Goal: Task Accomplishment & Management: Use online tool/utility

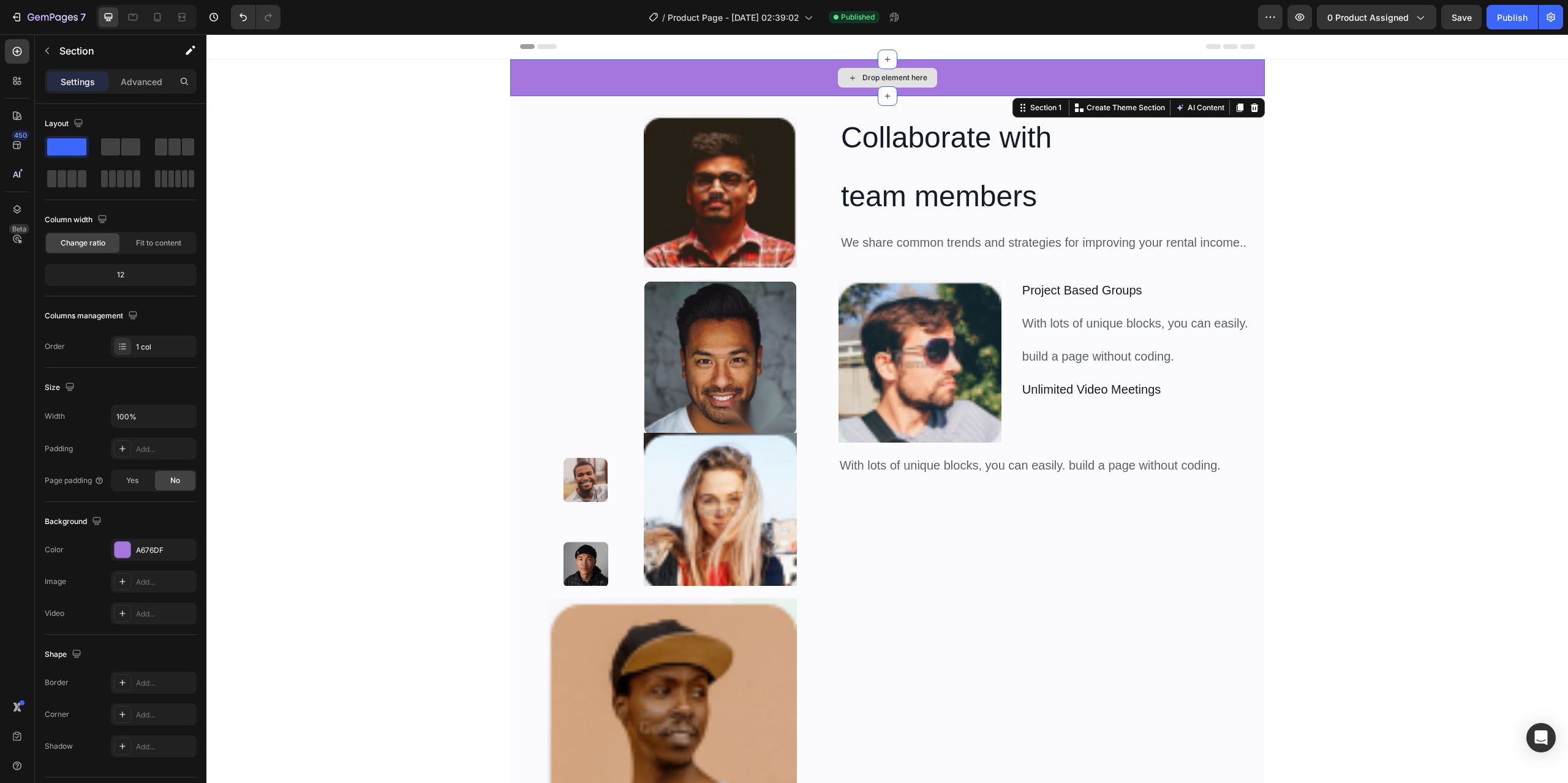
click at [545, 71] on div "Drop element here" at bounding box center [887, 77] width 755 height 37
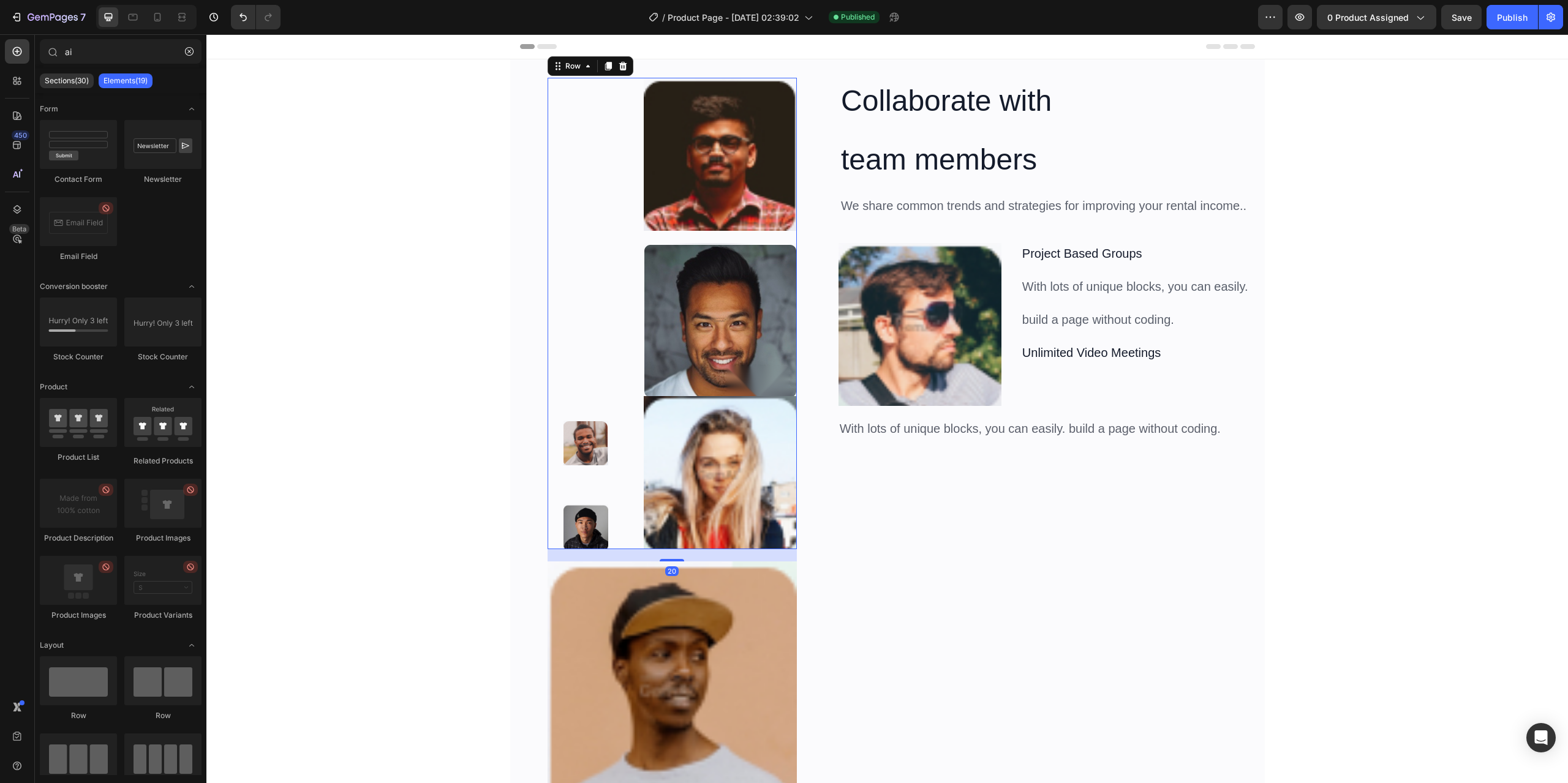
click at [567, 133] on div "Image Image Row" at bounding box center [585, 313] width 77 height 471
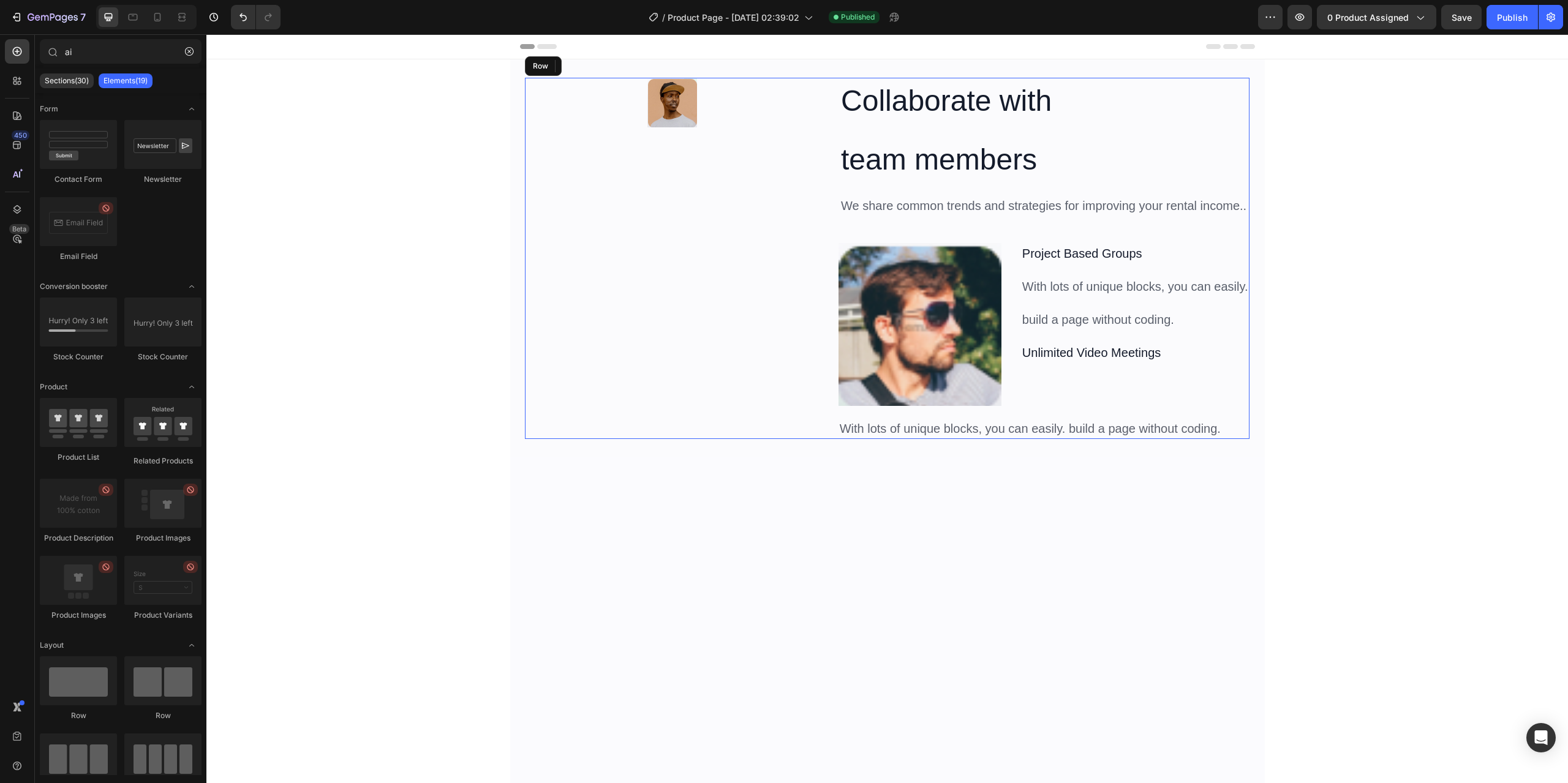
click at [544, 137] on div "Image Row" at bounding box center [671, 258] width 293 height 361
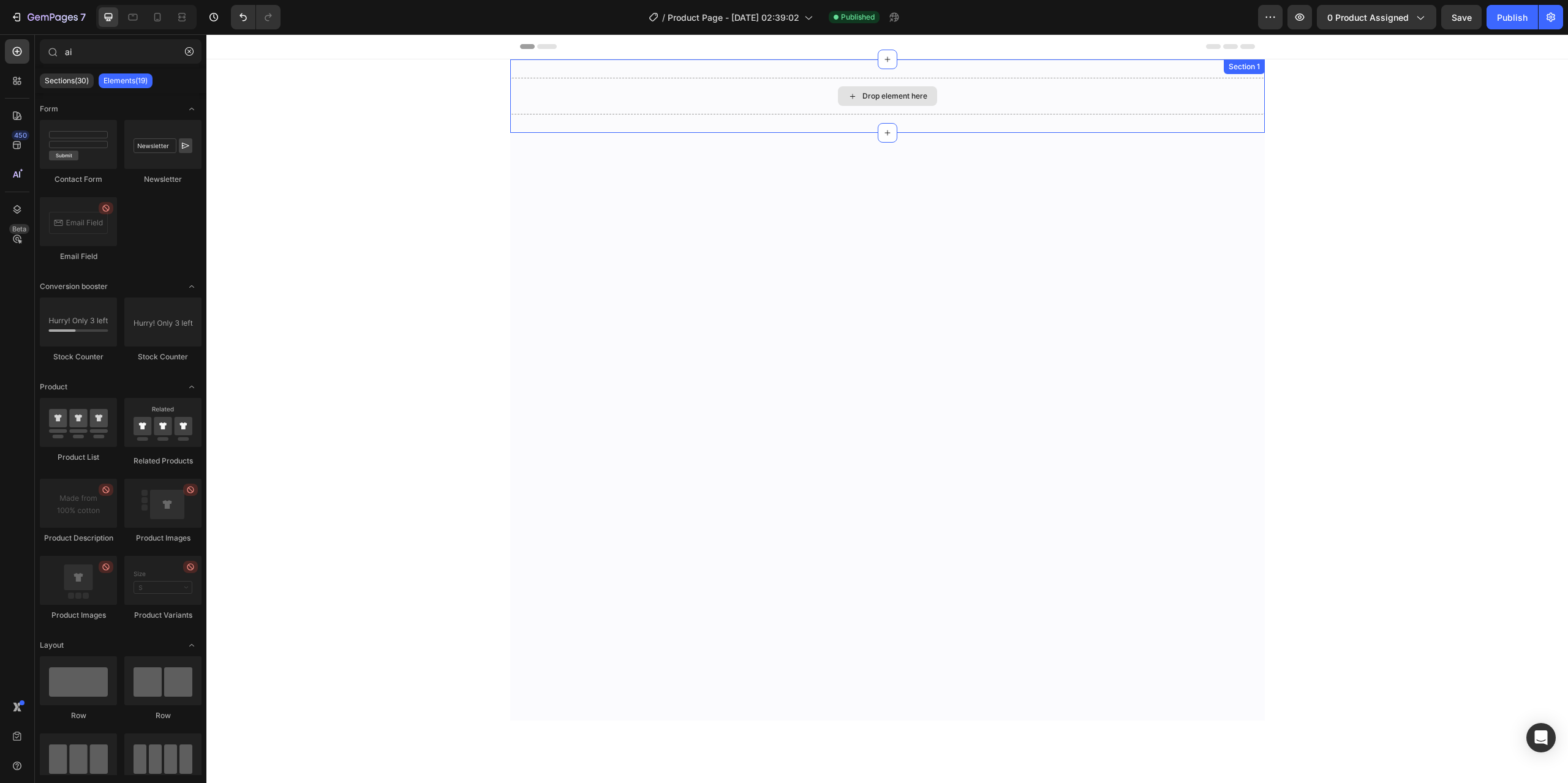
click at [534, 98] on div "Drop element here" at bounding box center [887, 96] width 755 height 37
click at [542, 126] on div at bounding box center [887, 353] width 755 height 551
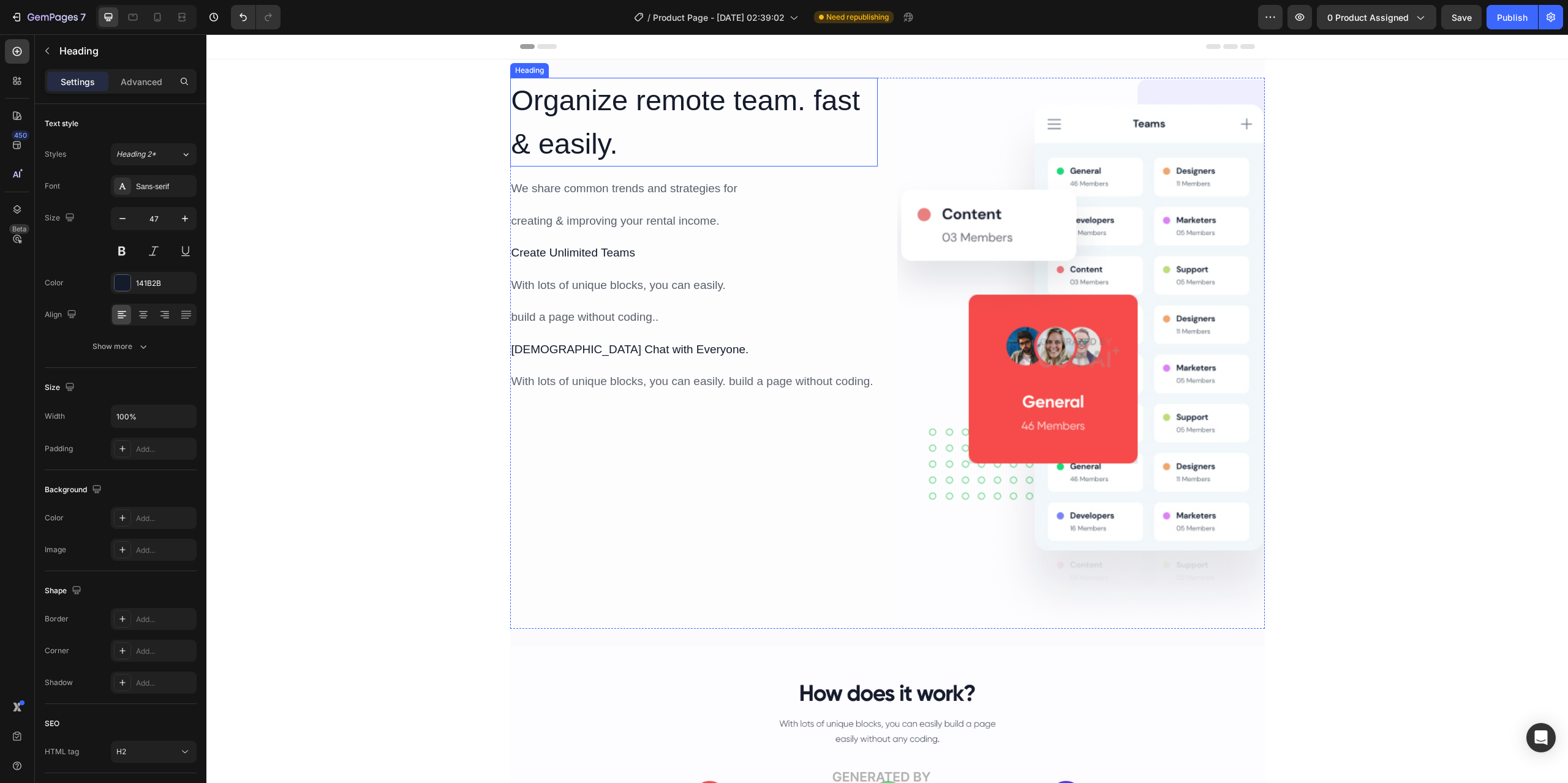
click at [510, 72] on div "Heading" at bounding box center [529, 70] width 39 height 15
click at [517, 517] on div "Organize remote team. fast & easily. Heading We share common trends and strateg…" at bounding box center [694, 353] width 367 height 551
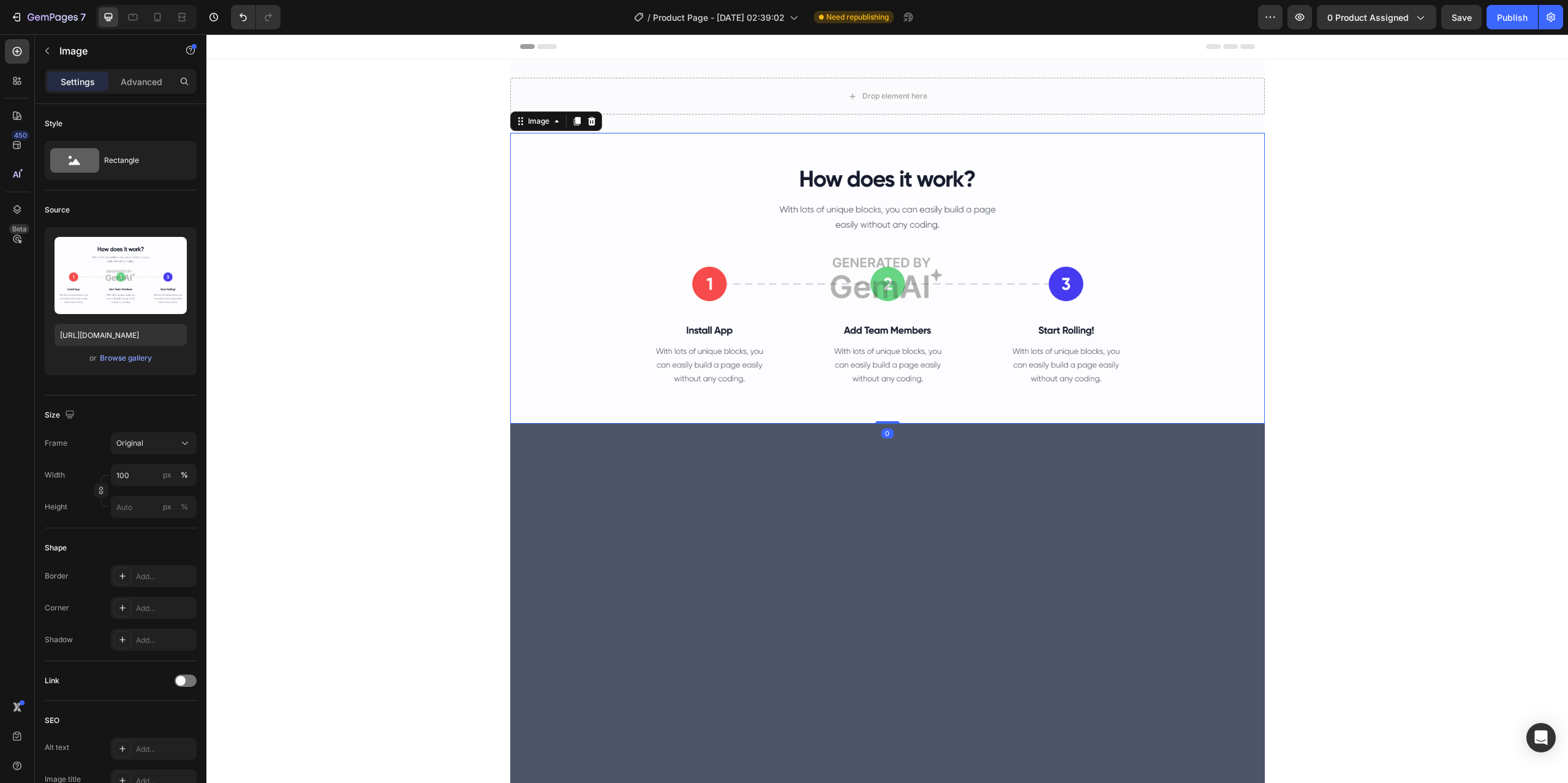
click at [522, 362] on img at bounding box center [887, 278] width 755 height 291
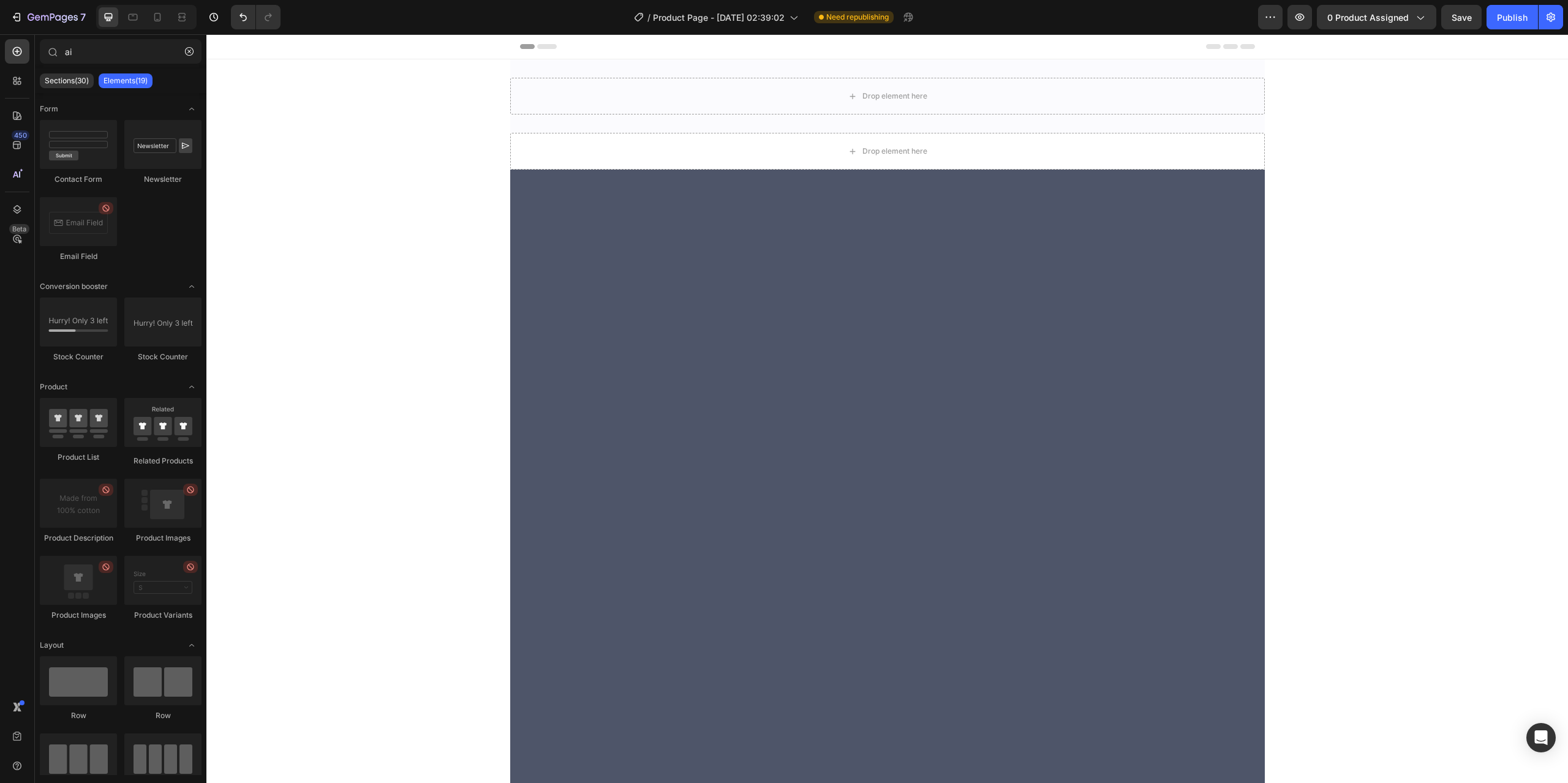
click at [540, 360] on div at bounding box center [887, 625] width 755 height 912
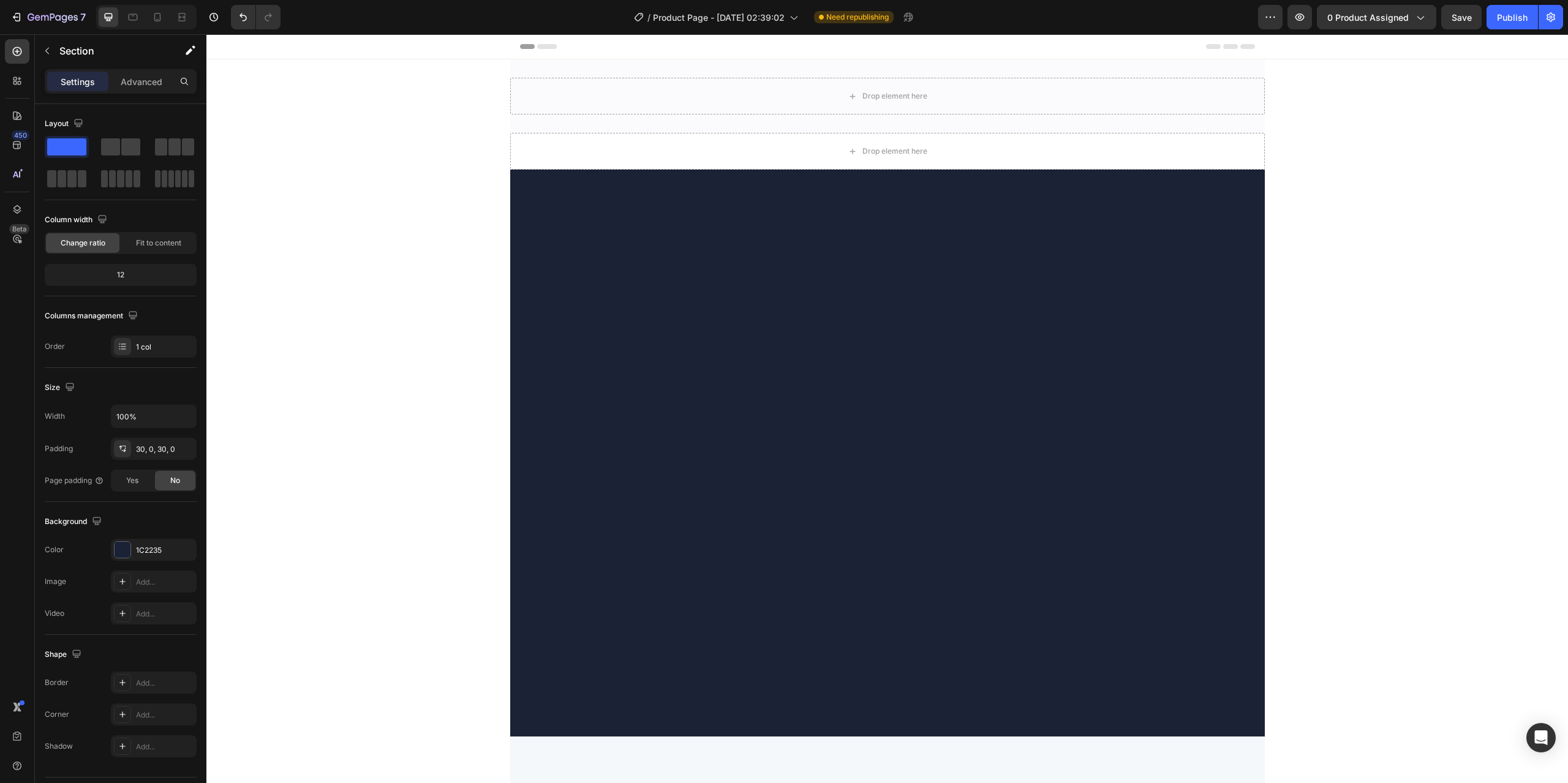
click at [540, 360] on div at bounding box center [887, 453] width 755 height 530
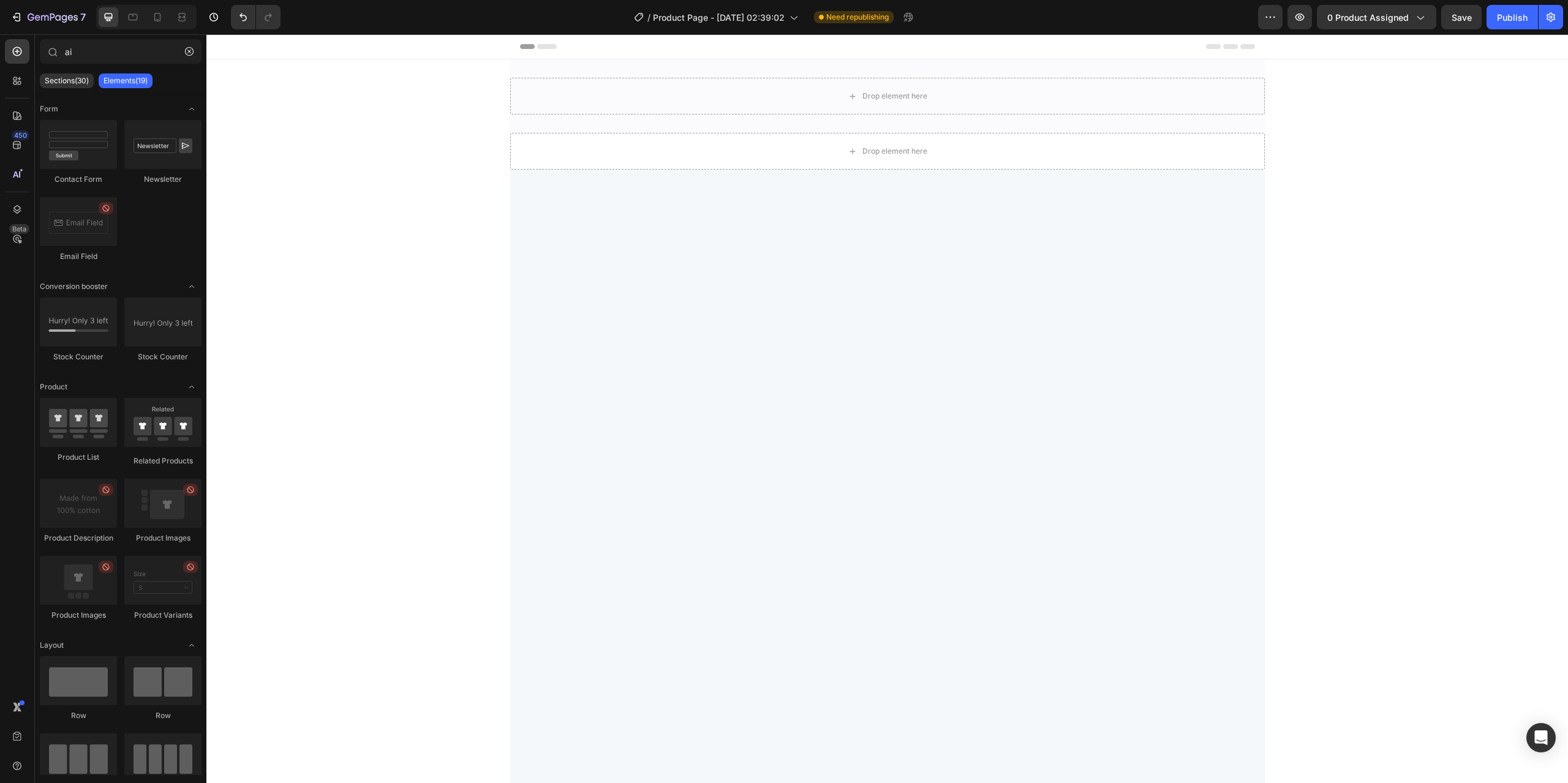
click at [529, 353] on div at bounding box center [887, 503] width 755 height 668
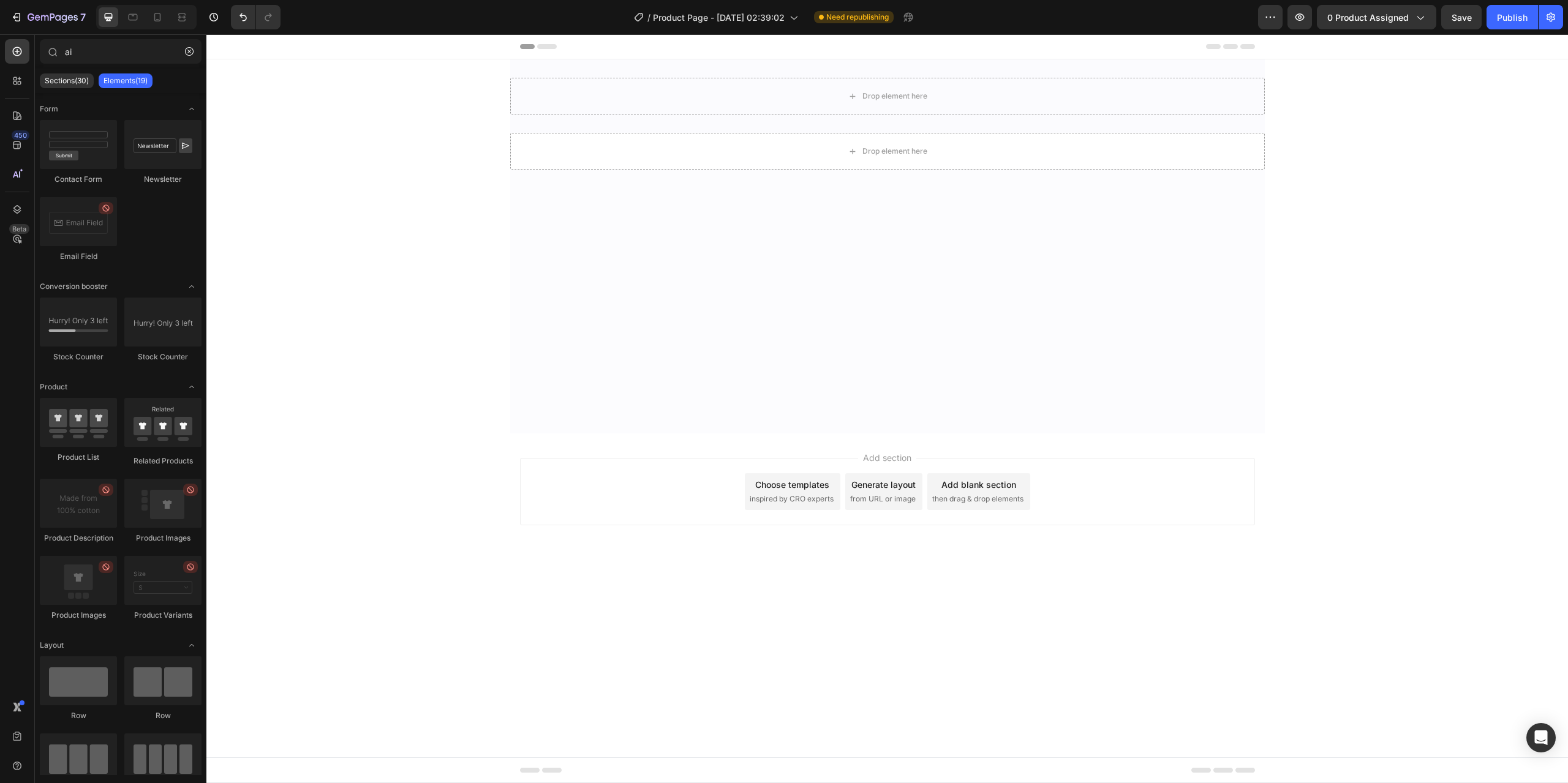
click at [547, 227] on div at bounding box center [887, 301] width 755 height 227
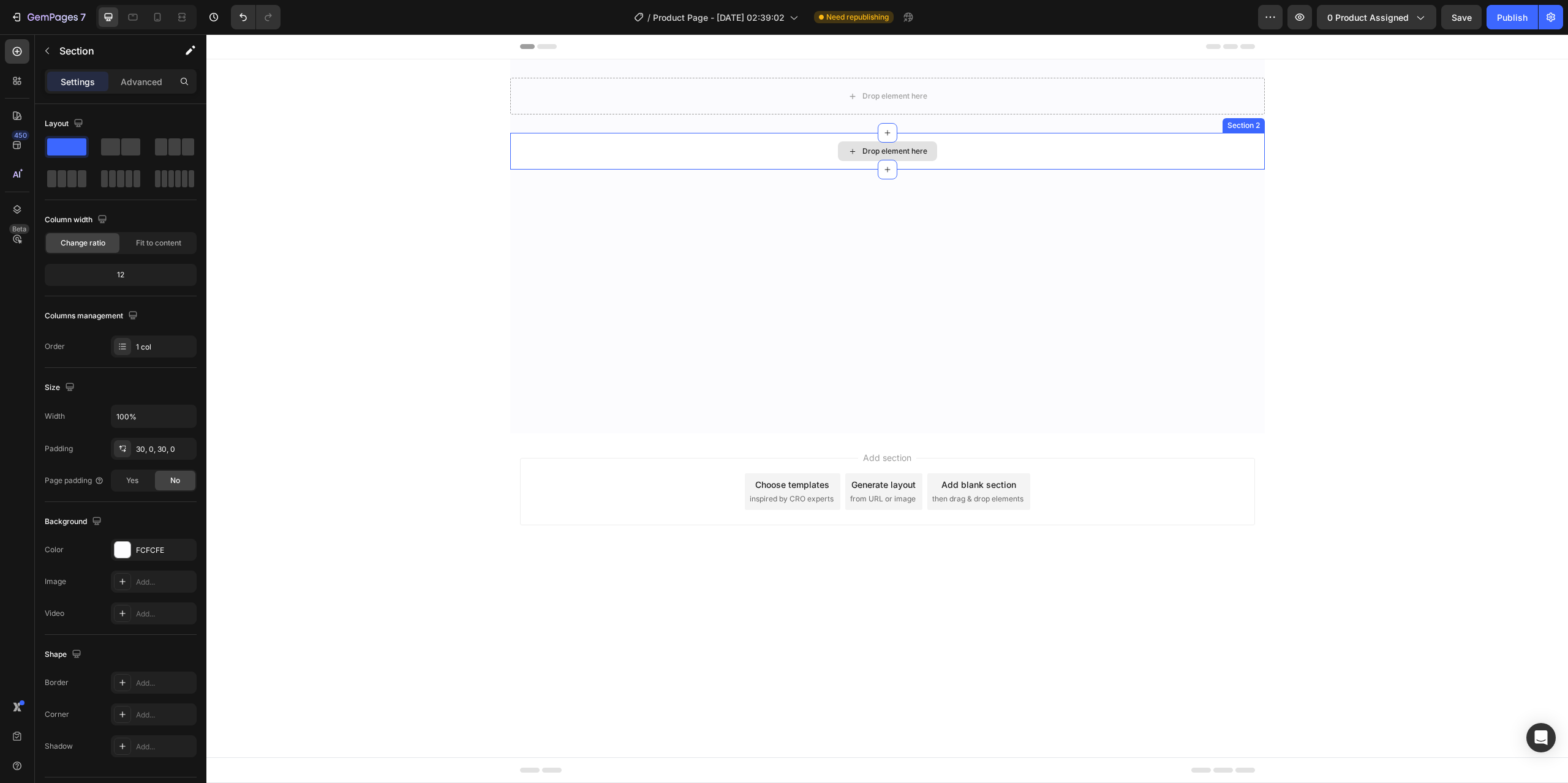
click at [544, 136] on div "Drop element here" at bounding box center [887, 151] width 755 height 37
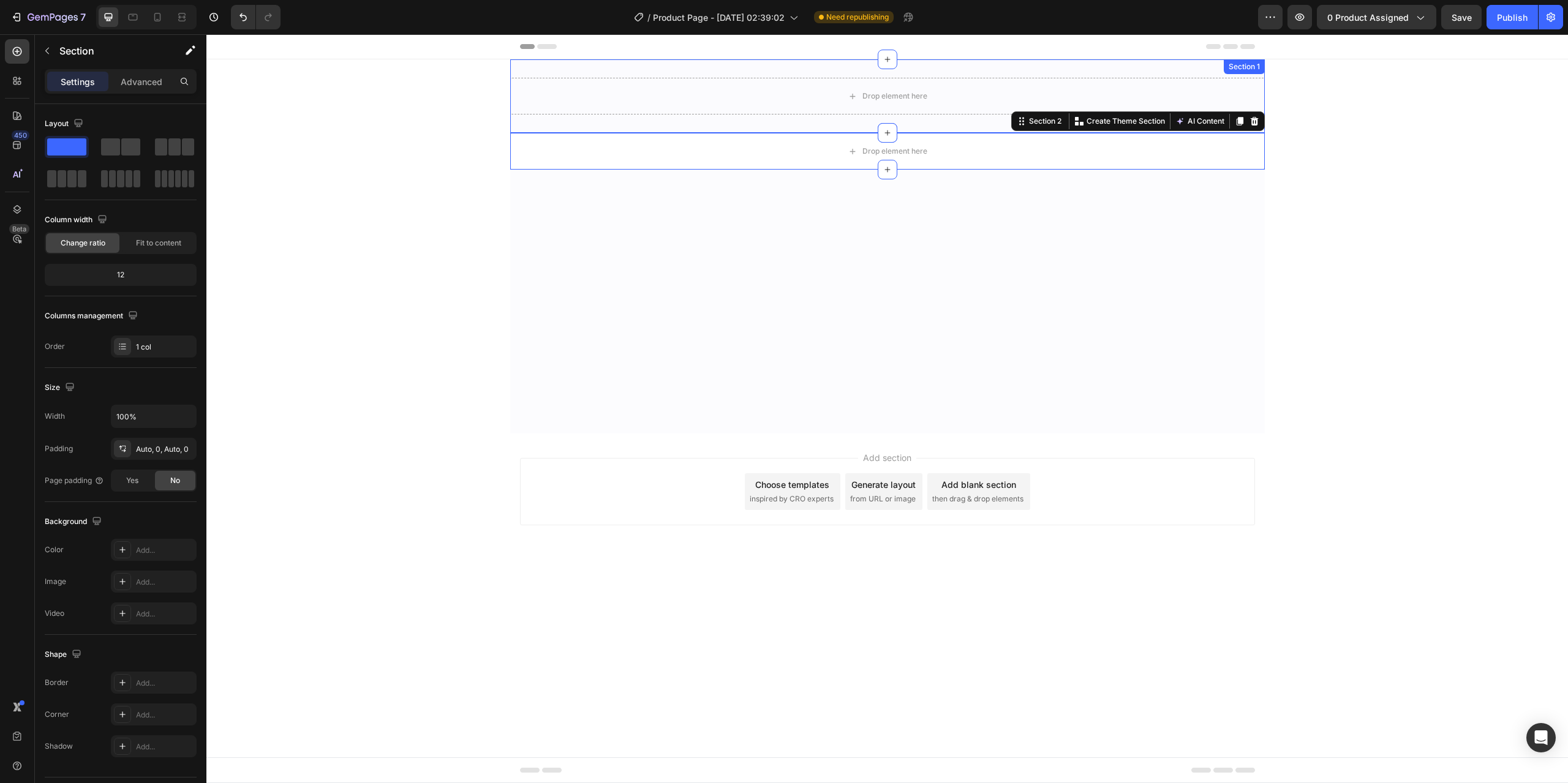
click at [518, 124] on div "Drop element here Section 1" at bounding box center [887, 96] width 755 height 73
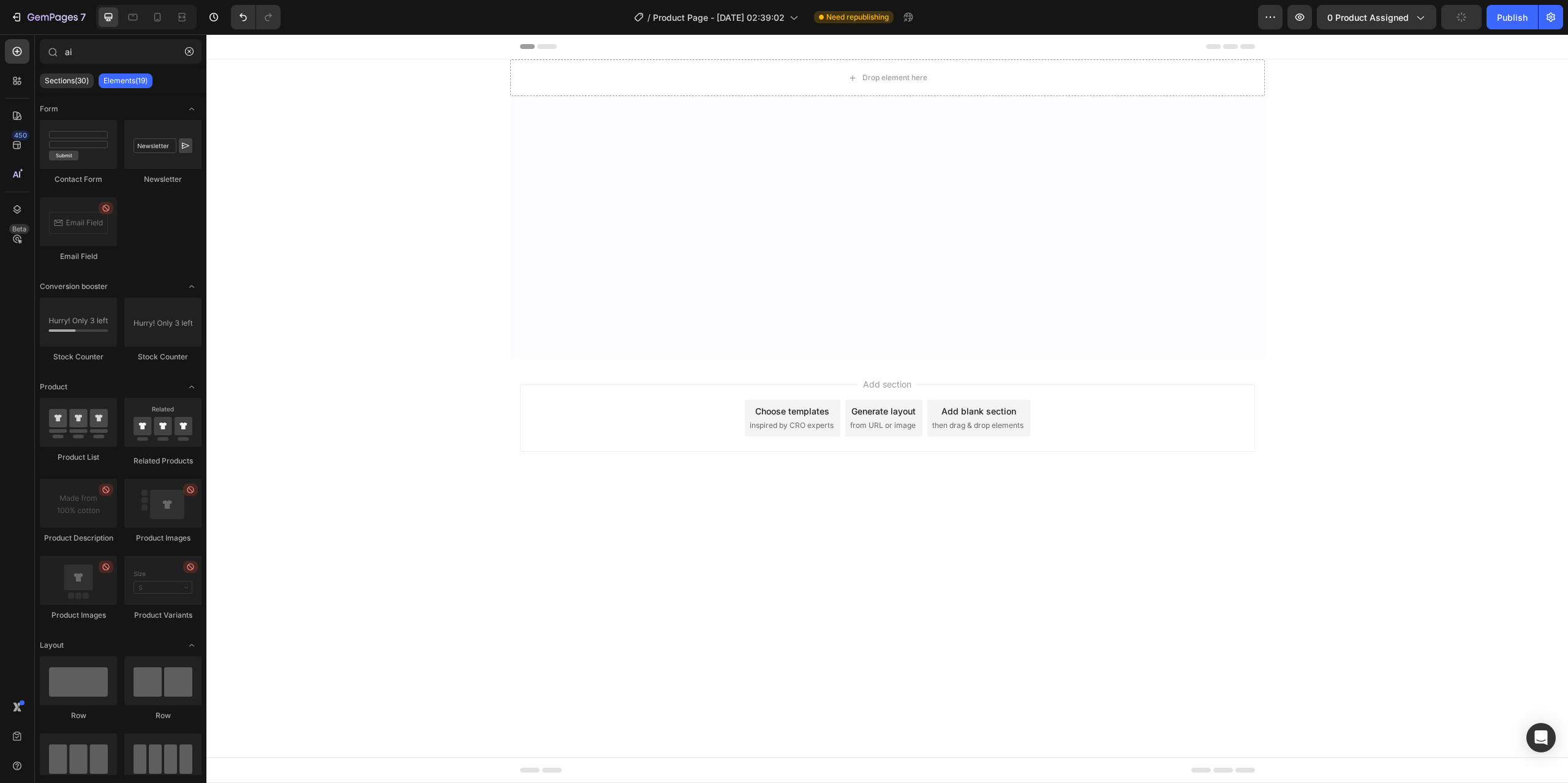
click at [517, 103] on div at bounding box center [887, 228] width 755 height 264
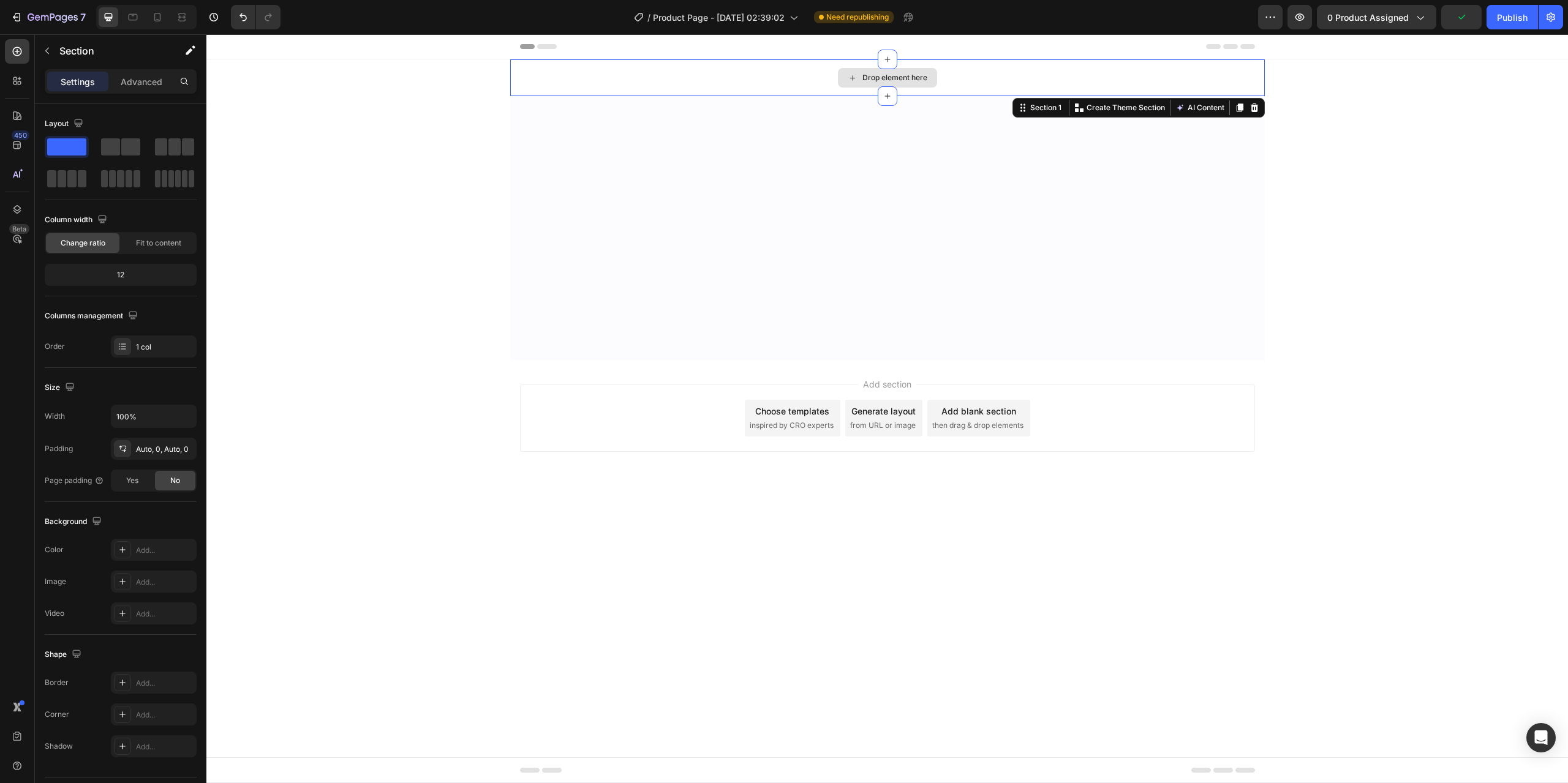
click at [512, 74] on div "Drop element here" at bounding box center [887, 77] width 755 height 37
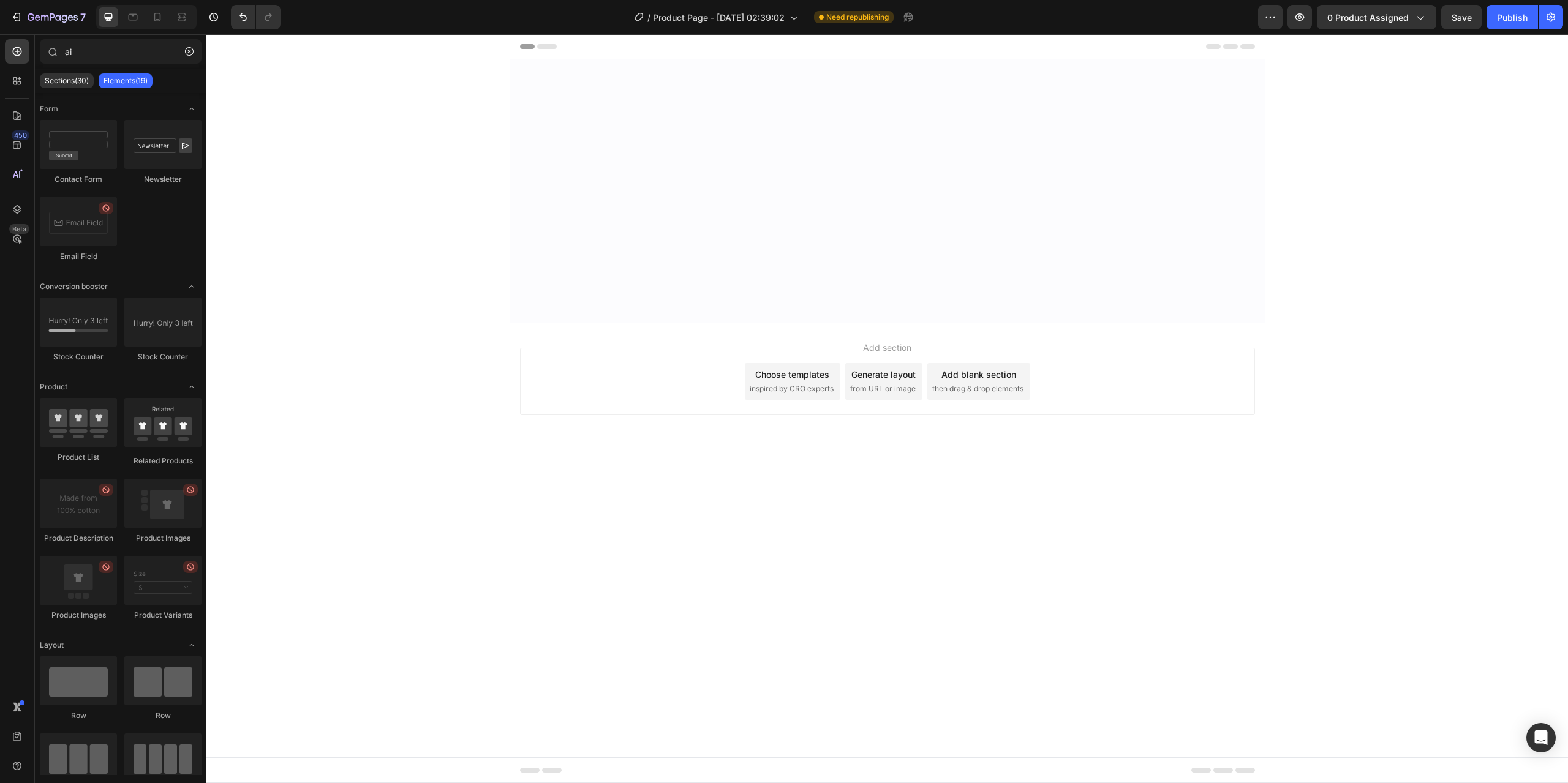
click at [534, 86] on div at bounding box center [887, 191] width 755 height 227
